Goal: Transaction & Acquisition: Purchase product/service

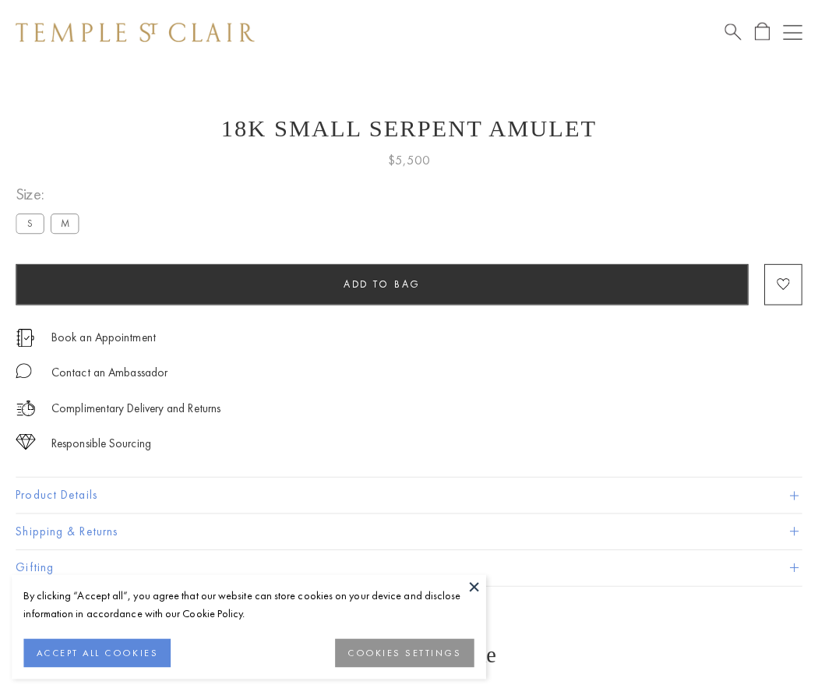
scroll to position [2, 0]
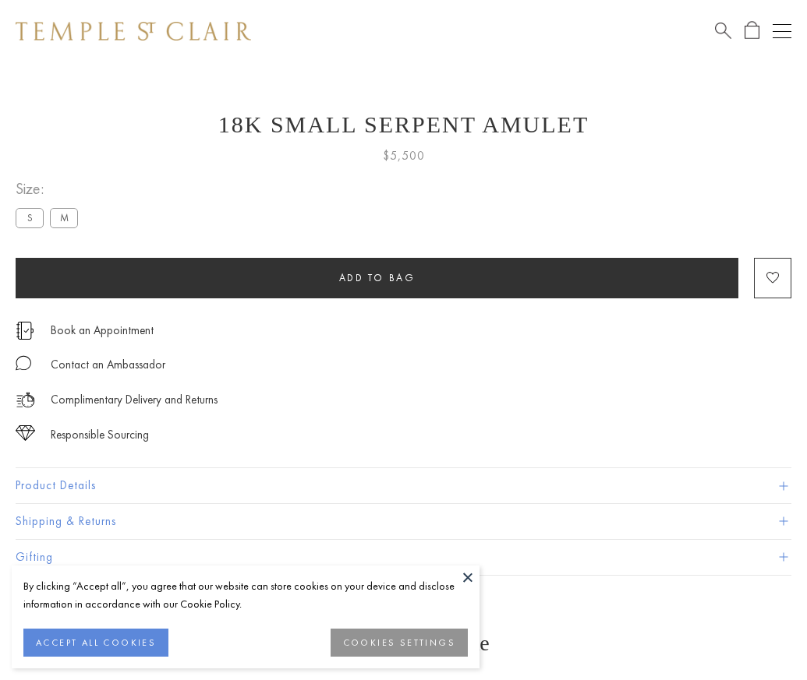
click at [376, 277] on span "Add to bag" at bounding box center [377, 277] width 76 height 13
